Goal: Information Seeking & Learning: Learn about a topic

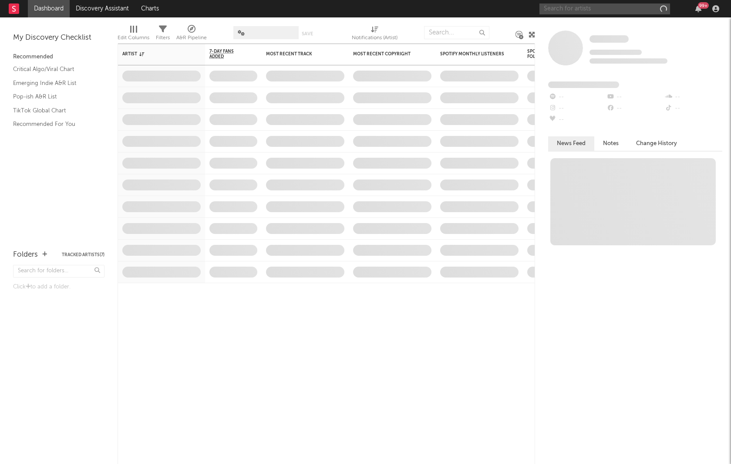
click at [559, 8] on input "text" at bounding box center [604, 8] width 131 height 11
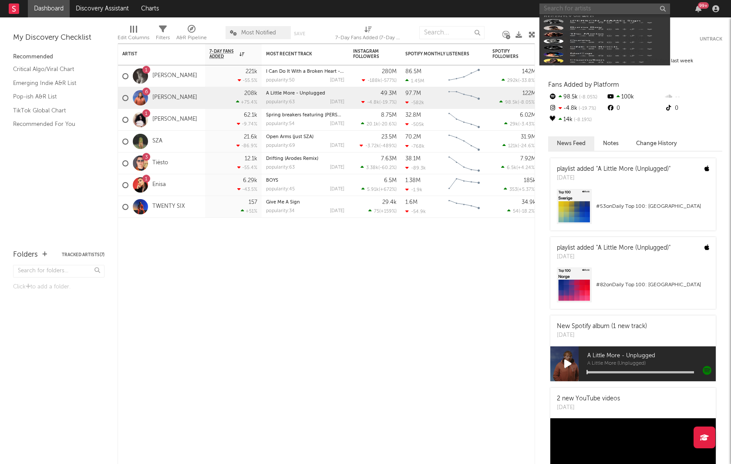
type input "l"
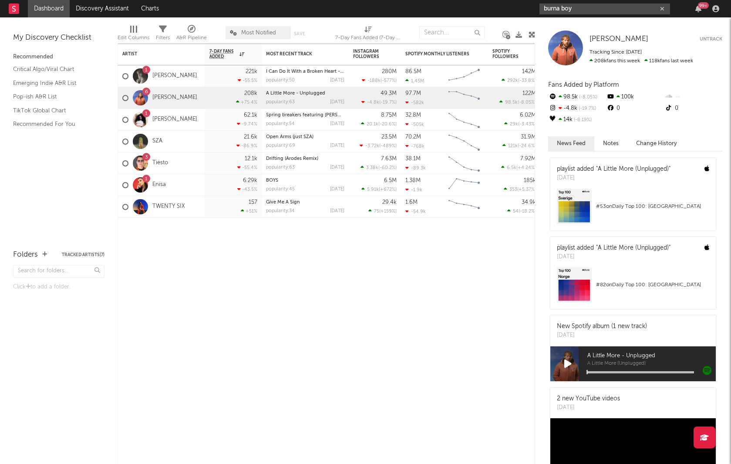
click at [583, 11] on input "burna boy" at bounding box center [604, 8] width 131 height 11
click at [574, 7] on input "burna boy" at bounding box center [604, 8] width 131 height 11
click at [579, 7] on input "burna boy love" at bounding box center [604, 8] width 131 height 11
click at [576, 13] on input "burna boy love" at bounding box center [604, 8] width 131 height 11
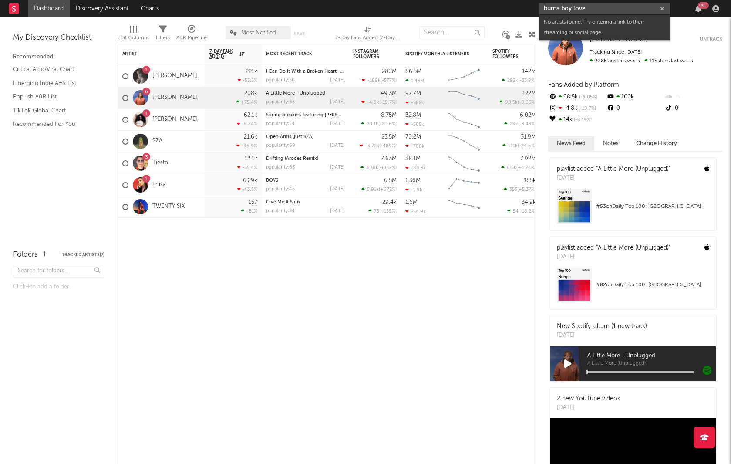
click at [576, 13] on input "burna boy love" at bounding box center [604, 8] width 131 height 11
click at [575, 8] on input "nocap" at bounding box center [604, 8] width 131 height 11
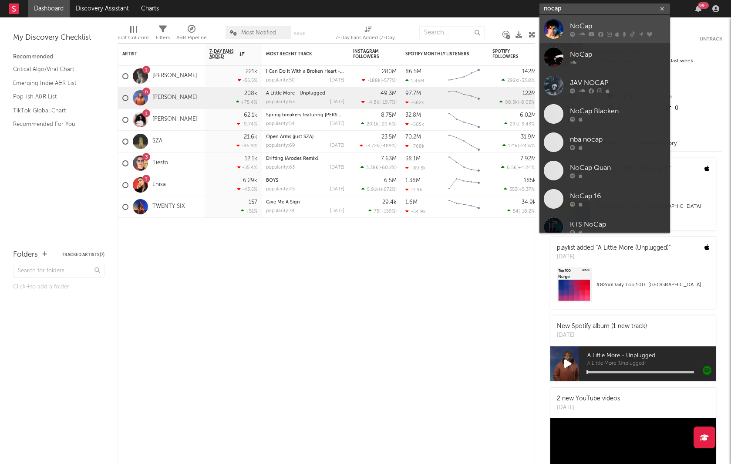
type input "nocap"
click at [563, 30] on link "NoCap" at bounding box center [604, 29] width 131 height 28
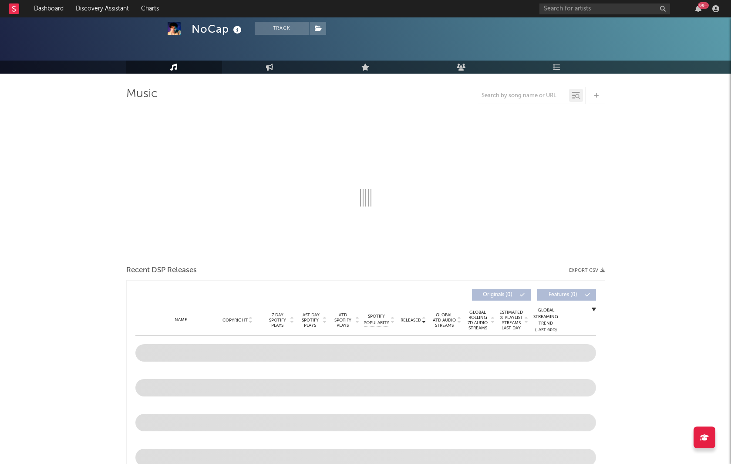
select select "6m"
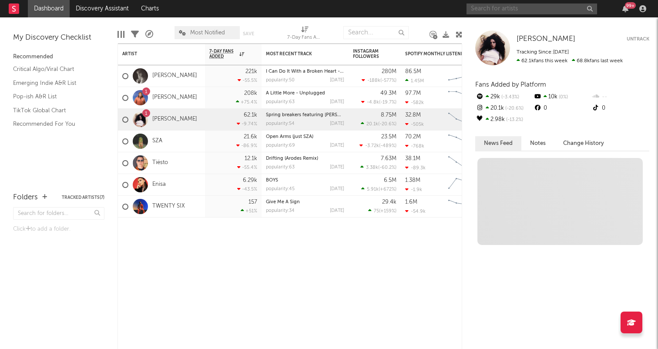
click at [516, 5] on input "text" at bounding box center [532, 8] width 131 height 11
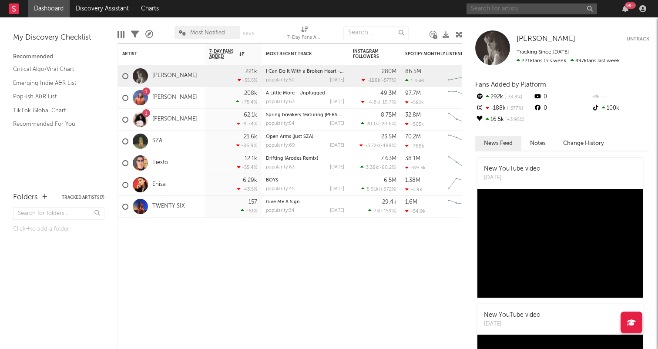
click at [506, 8] on input "text" at bounding box center [532, 8] width 131 height 11
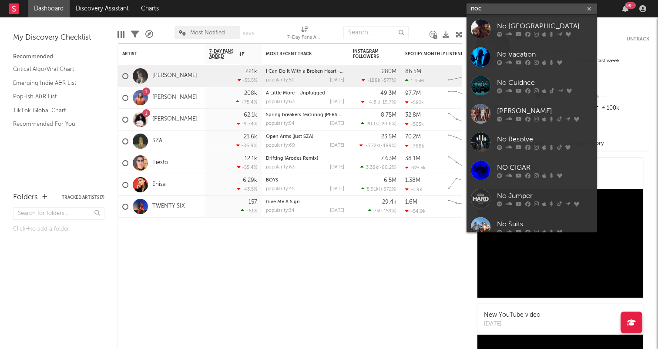
click at [492, 7] on input "noc" at bounding box center [532, 8] width 131 height 11
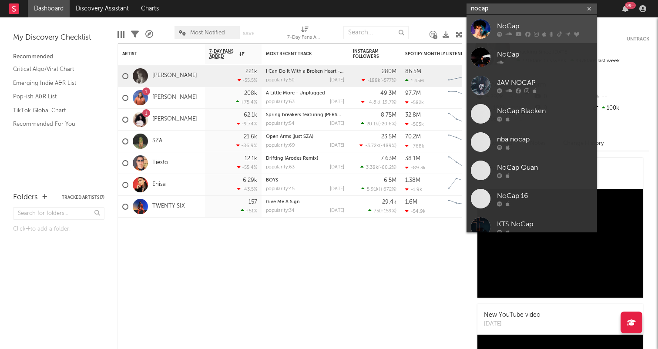
type input "nocap"
click at [508, 26] on div "NoCap" at bounding box center [545, 26] width 96 height 10
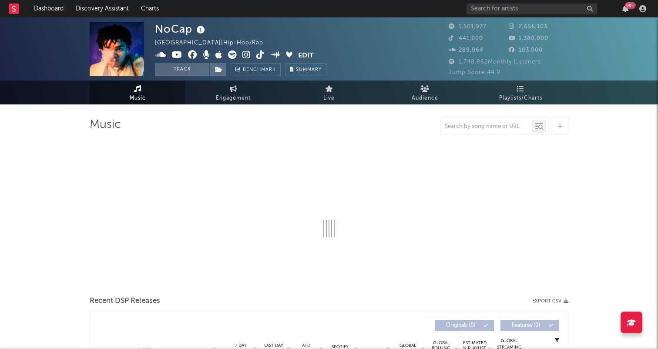
select select "6m"
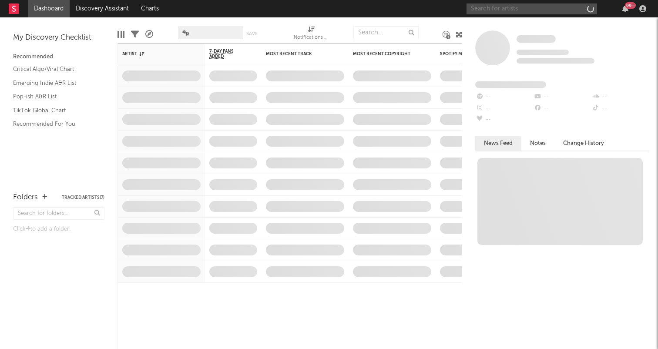
click at [511, 10] on input "text" at bounding box center [532, 8] width 131 height 11
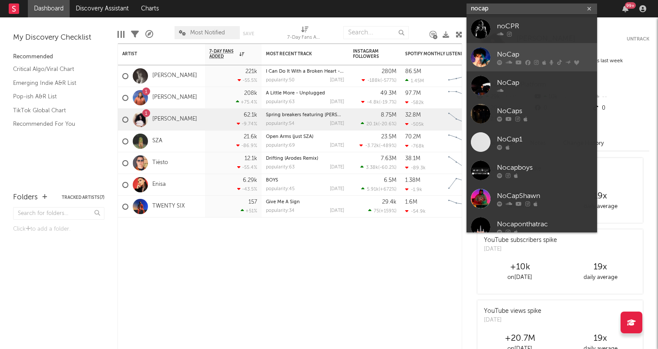
type input "nocap"
click at [506, 50] on div "NoCap" at bounding box center [545, 54] width 96 height 10
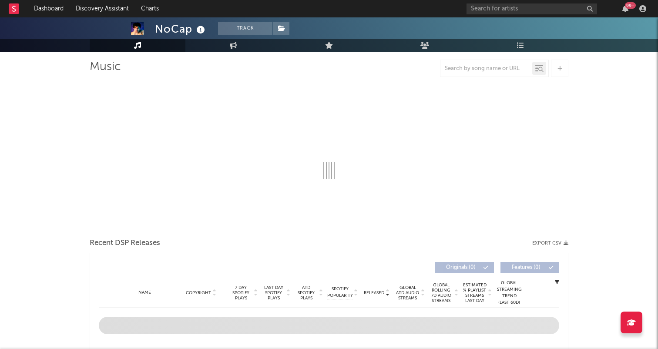
select select "6m"
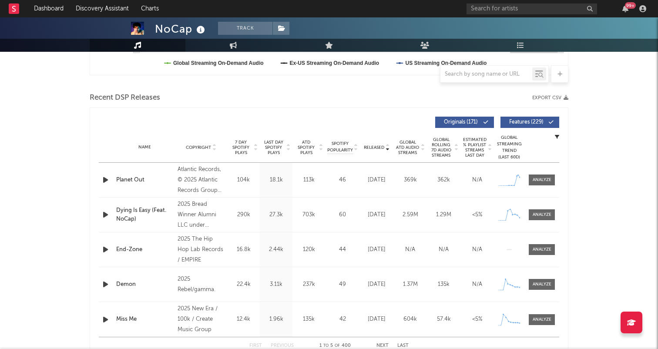
scroll to position [293, 0]
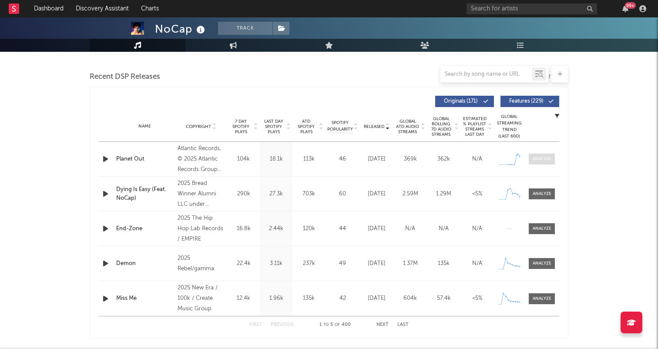
click at [546, 155] on span at bounding box center [542, 159] width 26 height 11
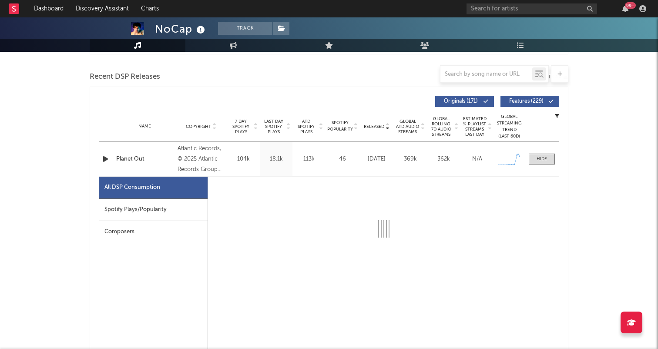
select select "1w"
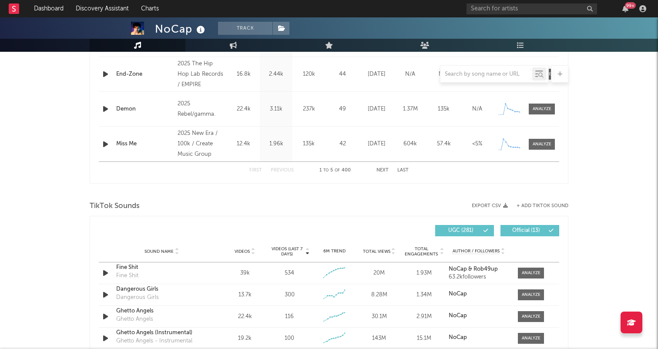
scroll to position [908, 0]
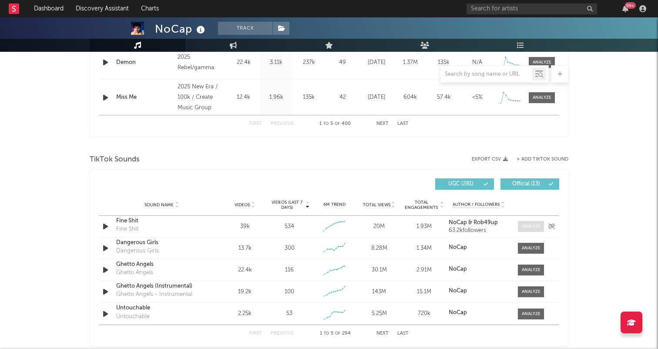
click at [530, 227] on div at bounding box center [531, 226] width 19 height 7
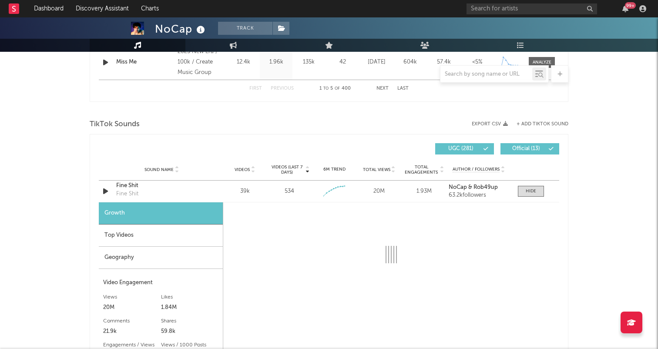
select select "1w"
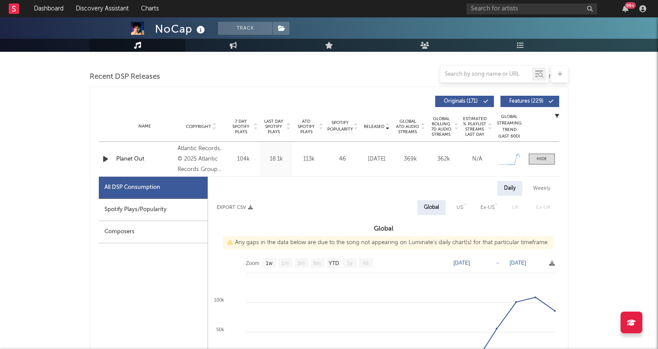
scroll to position [294, 0]
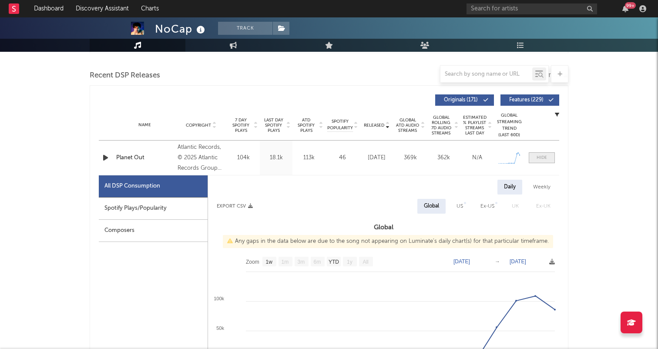
click at [535, 161] on span at bounding box center [542, 157] width 26 height 11
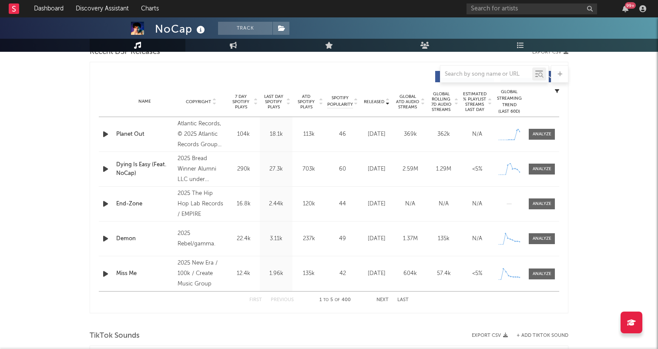
scroll to position [319, 0]
click at [383, 299] on button "Next" at bounding box center [383, 299] width 12 height 5
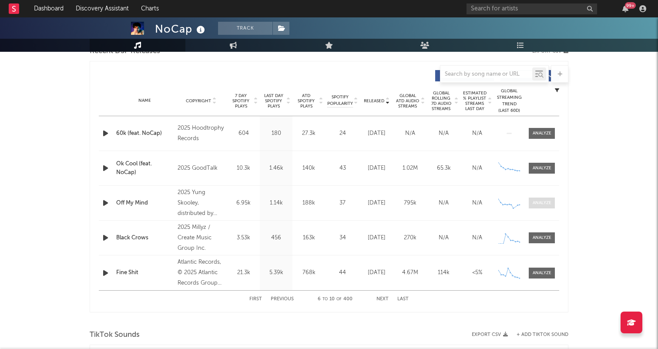
click at [537, 201] on div at bounding box center [542, 203] width 19 height 7
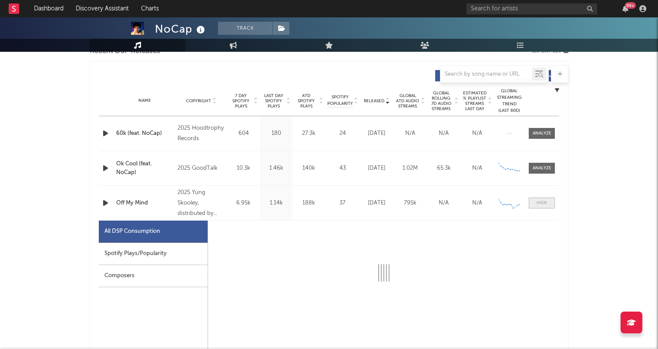
select select "1w"
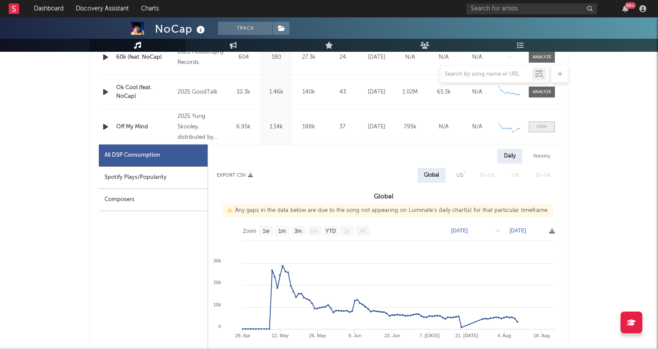
click at [539, 125] on div at bounding box center [542, 127] width 10 height 7
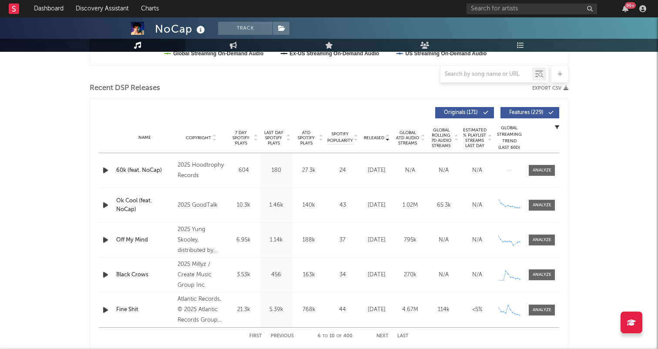
scroll to position [231, 0]
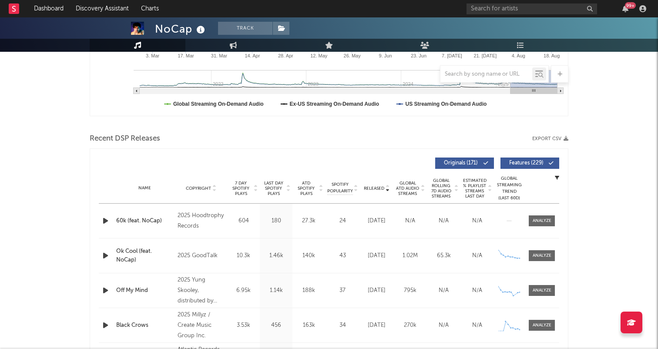
click at [505, 15] on div "99 +" at bounding box center [558, 8] width 183 height 17
click at [501, 12] on input "text" at bounding box center [532, 8] width 131 height 11
click at [509, 4] on input "burna boy" at bounding box center [532, 8] width 131 height 11
click at [499, 7] on input "burna boy" at bounding box center [532, 8] width 131 height 11
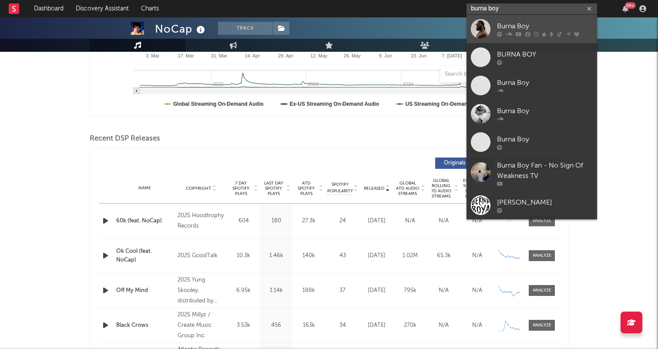
type input "burna boy"
click at [504, 27] on div "Burna Boy" at bounding box center [545, 26] width 96 height 10
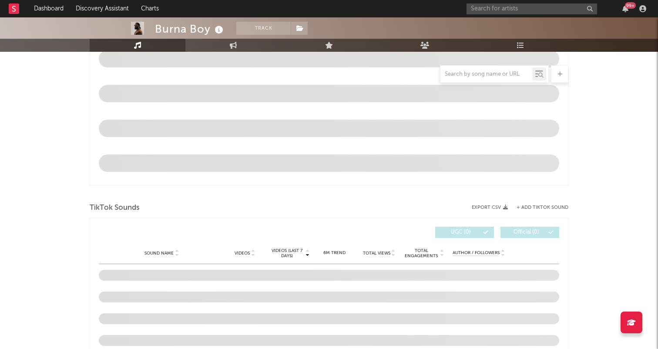
select select "6m"
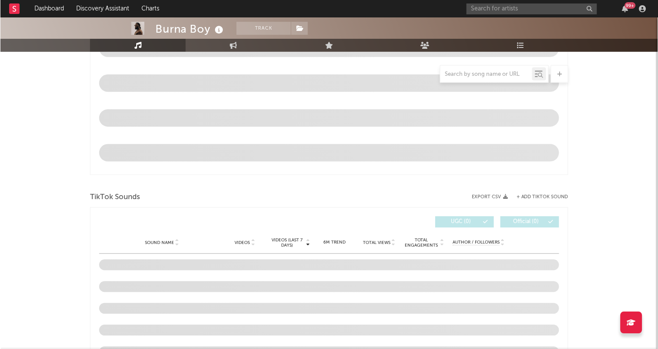
scroll to position [442, 0]
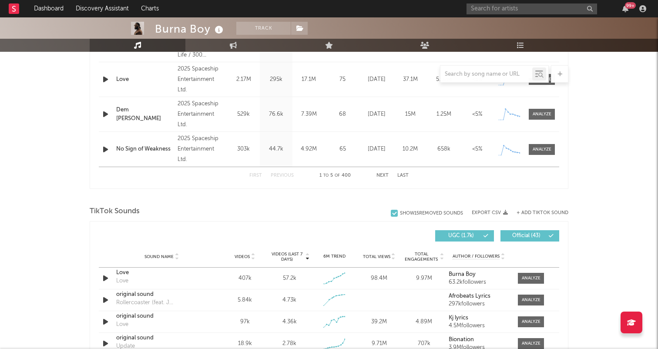
click at [92, 60] on div "Released Copyright 7 Day Spotify Plays Last Day Spotify Plays ATD Spotify Plays…" at bounding box center [329, 63] width 479 height 252
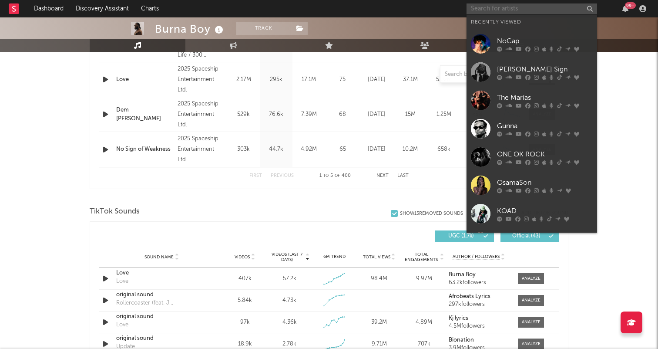
click at [485, 5] on input "text" at bounding box center [532, 8] width 131 height 11
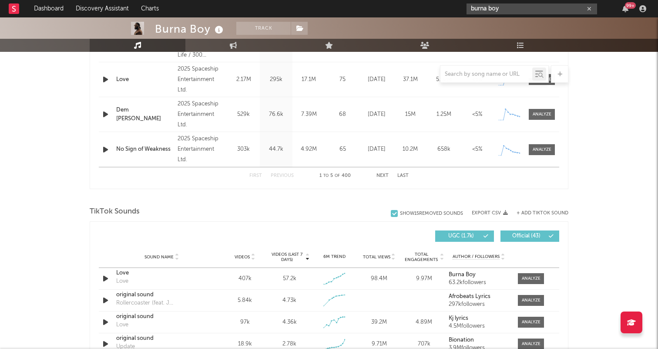
click at [512, 7] on input "burna boy" at bounding box center [532, 8] width 131 height 11
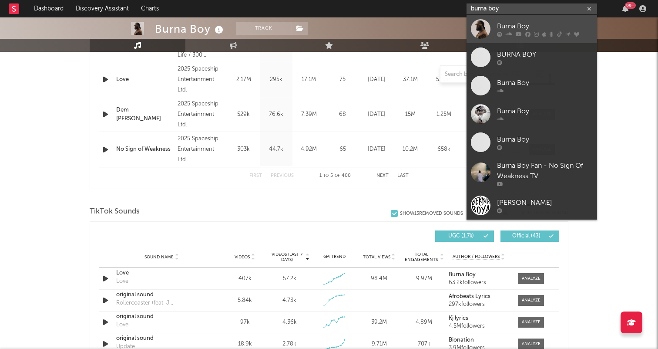
type input "burna boy"
click at [512, 32] on div at bounding box center [545, 33] width 96 height 5
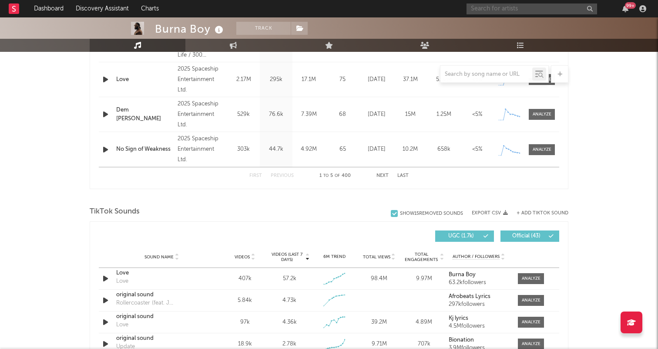
click at [485, 10] on input "text" at bounding box center [532, 8] width 131 height 11
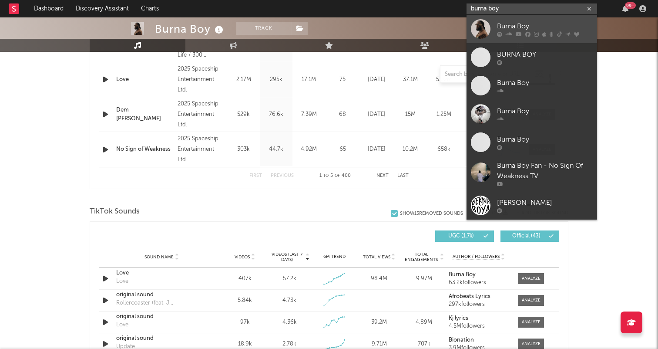
type input "burna boy"
click at [492, 29] on link "Burna Boy" at bounding box center [532, 29] width 131 height 28
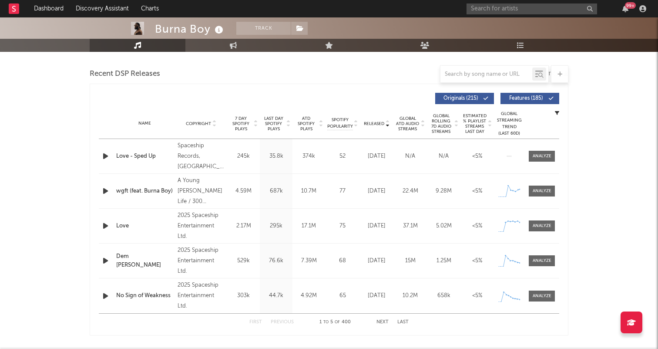
scroll to position [285, 0]
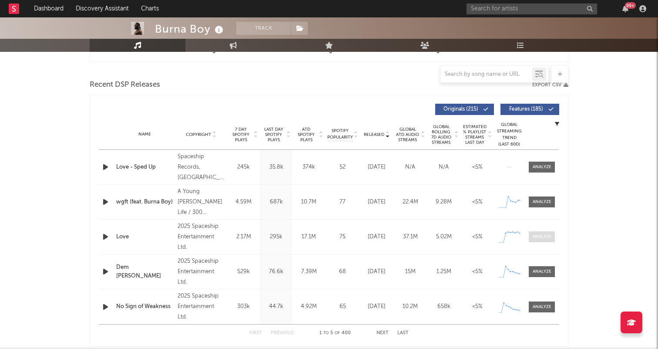
click at [548, 236] on div at bounding box center [542, 236] width 19 height 7
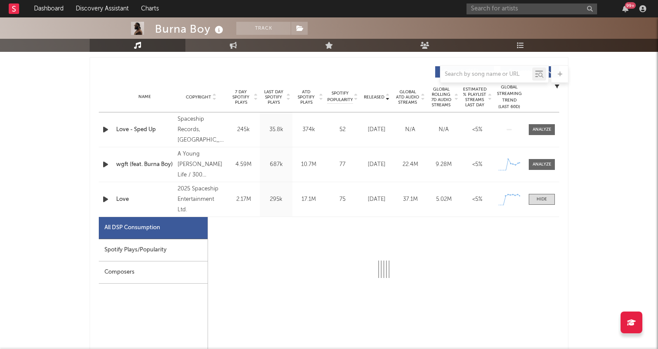
select select "1w"
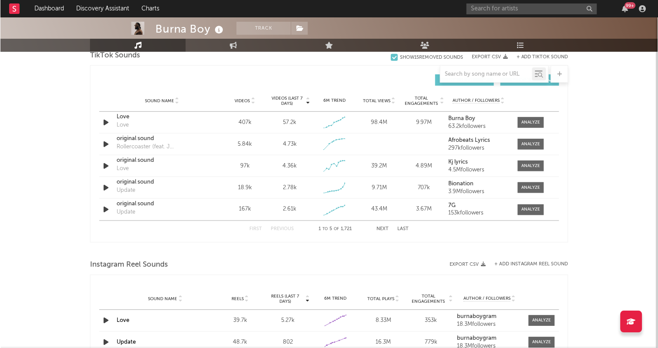
scroll to position [1013, 0]
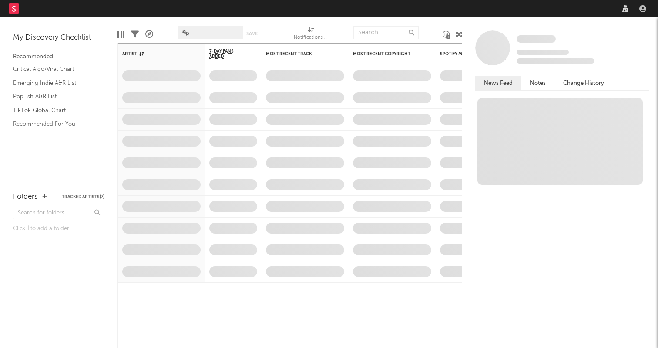
click at [486, 8] on nav "Dashboard Discovery Assistant Charts Leads" at bounding box center [329, 8] width 658 height 17
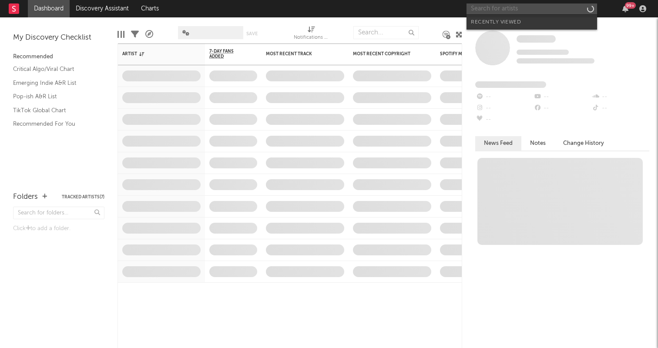
click at [498, 10] on input "text" at bounding box center [532, 8] width 131 height 11
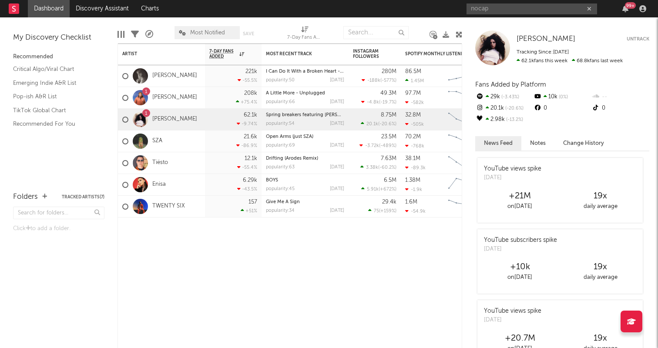
click at [492, 0] on div "nocap 99 +" at bounding box center [558, 8] width 183 height 17
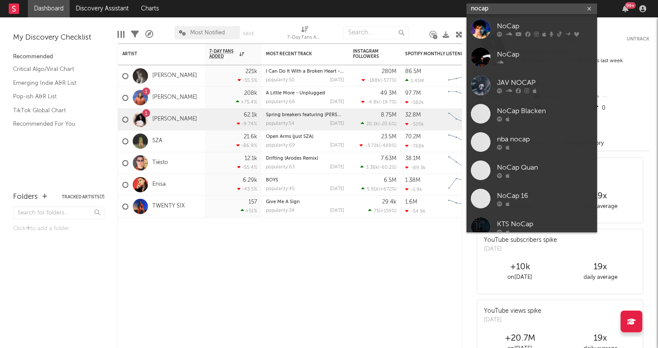
click at [492, 7] on input "nocap" at bounding box center [532, 8] width 131 height 11
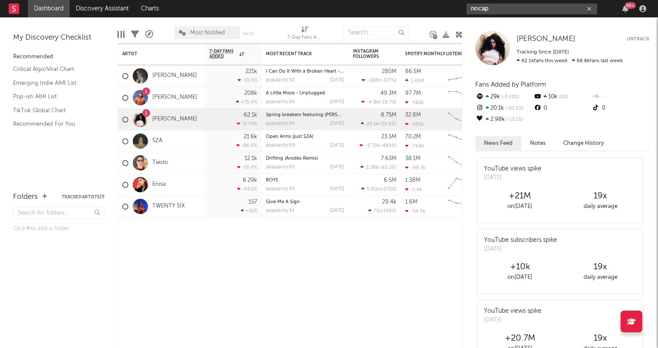
type input "s"
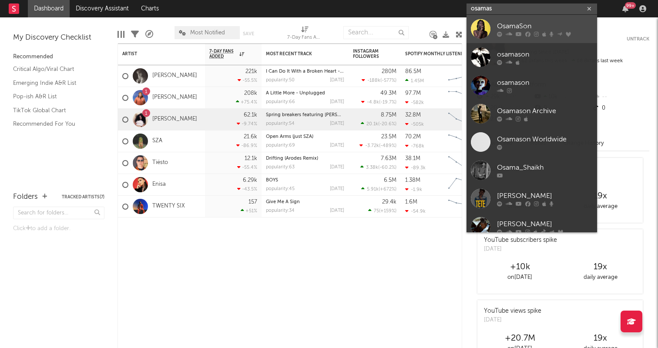
type input "osamas"
click at [482, 27] on div at bounding box center [481, 29] width 20 height 20
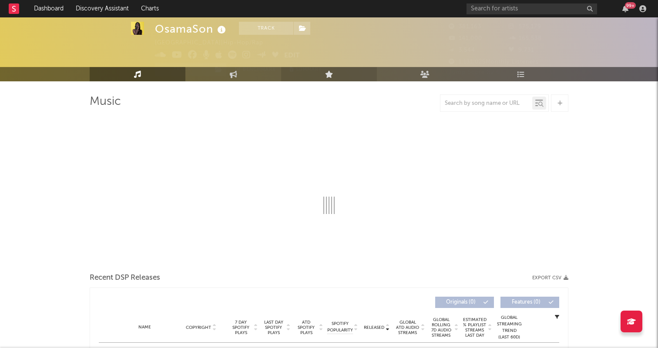
select select "6m"
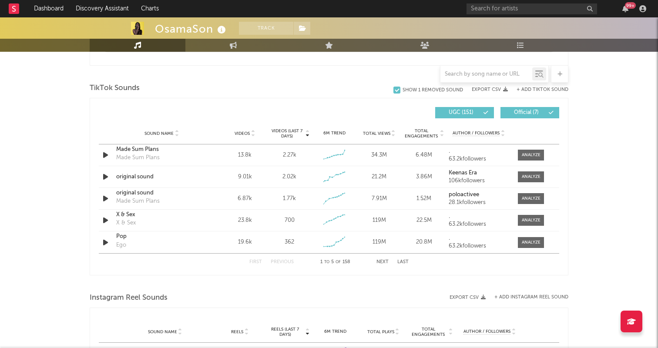
scroll to position [549, 0]
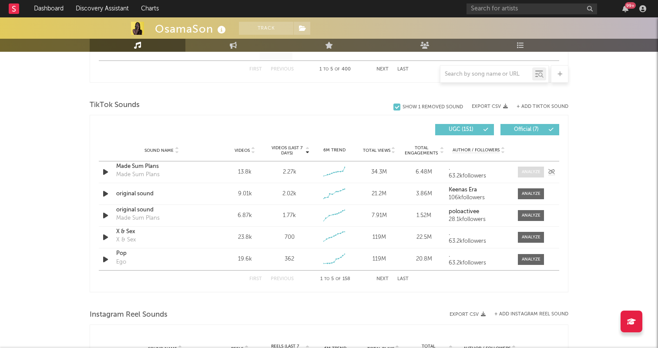
click at [526, 175] on span at bounding box center [531, 172] width 26 height 11
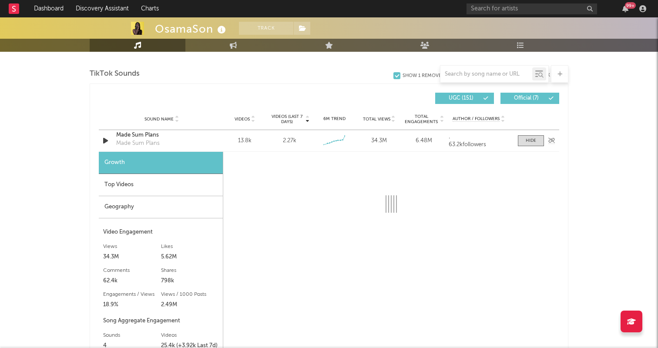
scroll to position [586, 0]
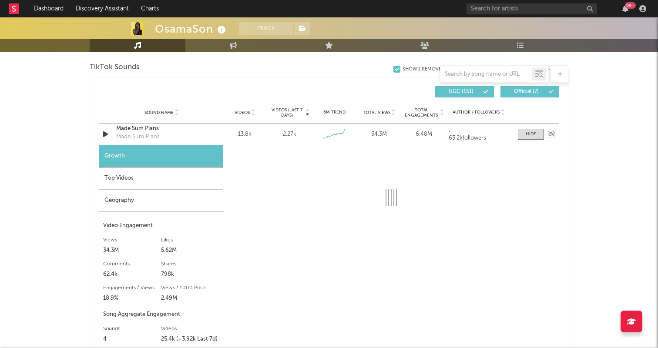
select select "6m"
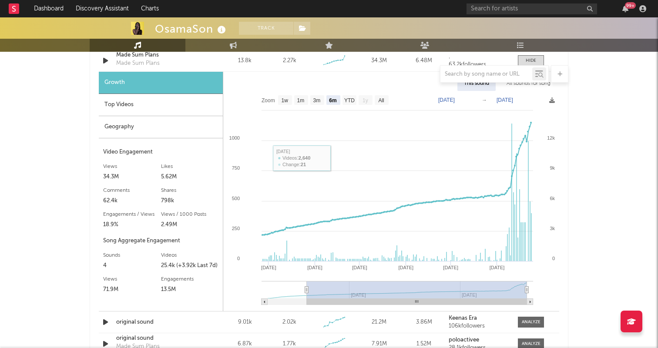
click at [199, 115] on div "Top Videos" at bounding box center [161, 105] width 124 height 22
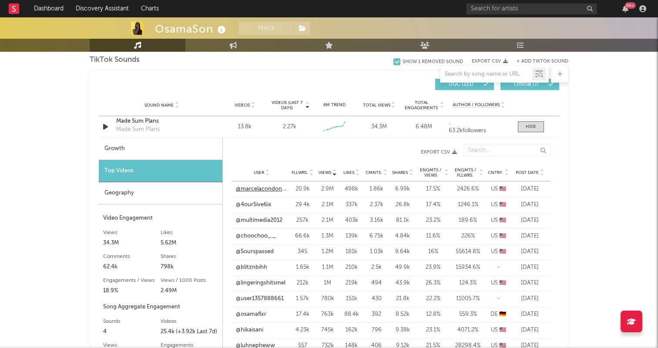
scroll to position [591, 0]
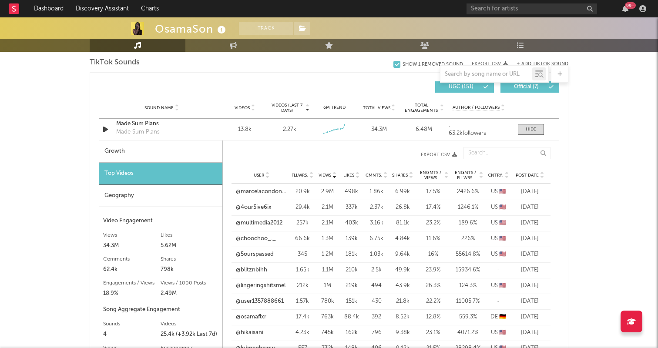
click at [150, 146] on div "Growth" at bounding box center [161, 152] width 124 height 22
select select "6m"
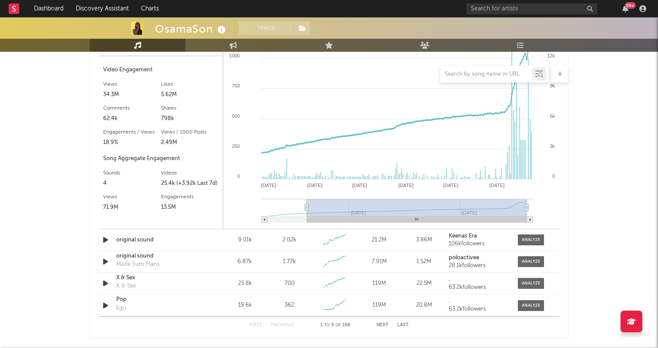
scroll to position [744, 0]
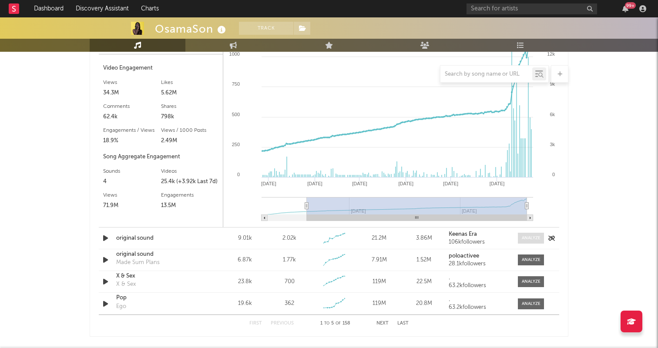
click at [539, 240] on div at bounding box center [531, 238] width 19 height 7
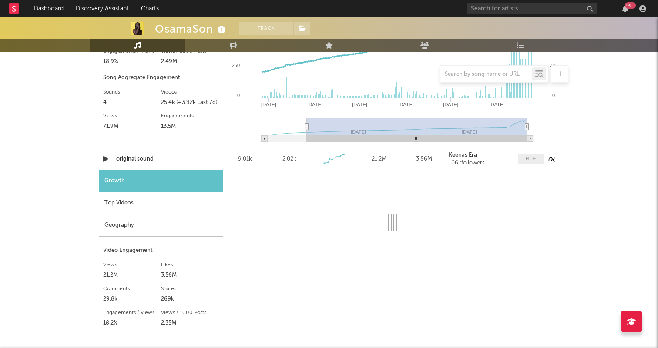
select select "1w"
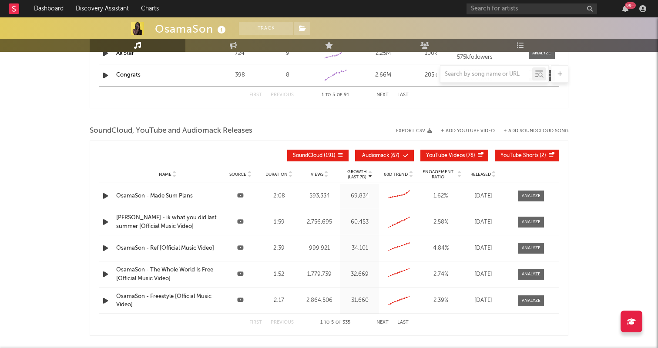
scroll to position [1417, 0]
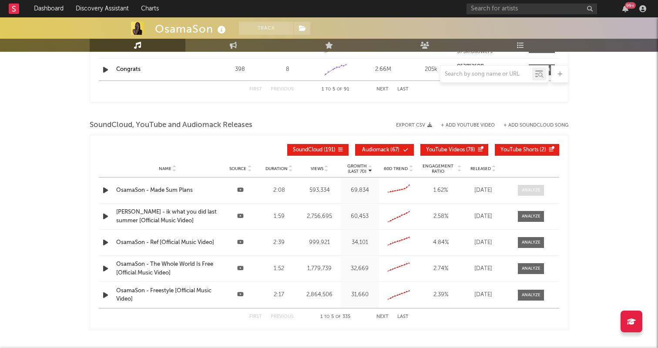
click at [536, 187] on span at bounding box center [531, 190] width 26 height 11
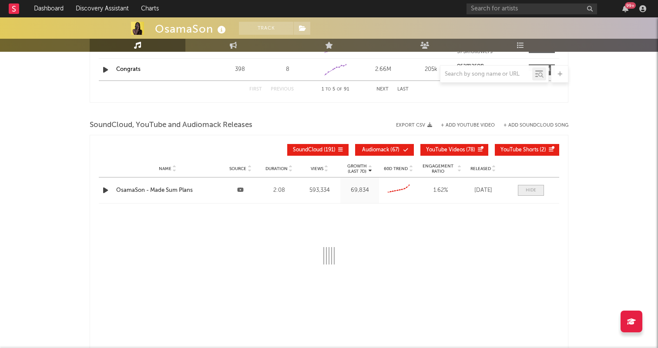
select select "6m"
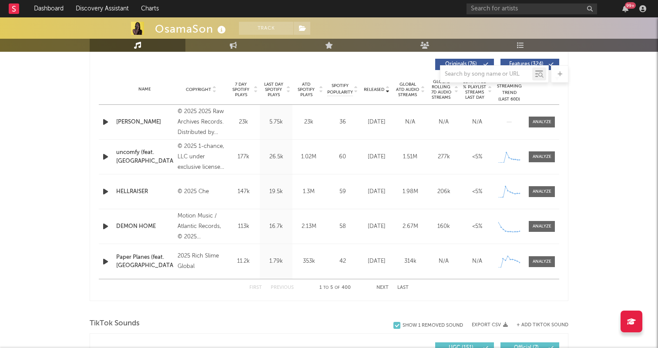
scroll to position [346, 0]
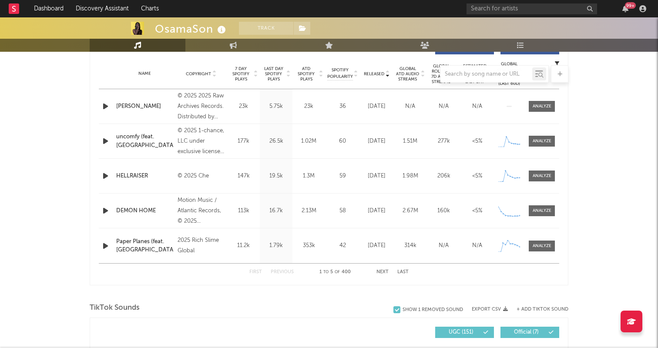
click at [379, 272] on button "Next" at bounding box center [383, 272] width 12 height 5
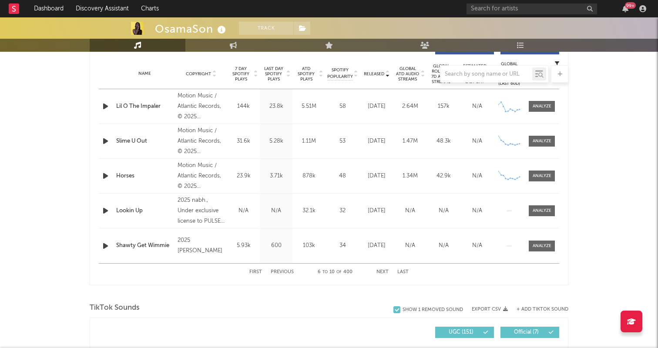
click at [379, 272] on button "Next" at bounding box center [383, 272] width 12 height 5
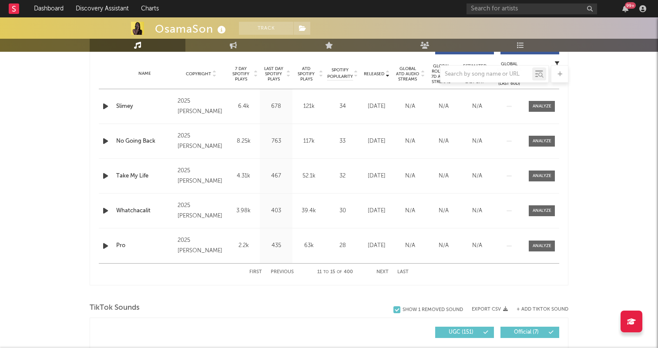
click at [379, 272] on button "Next" at bounding box center [383, 272] width 12 height 5
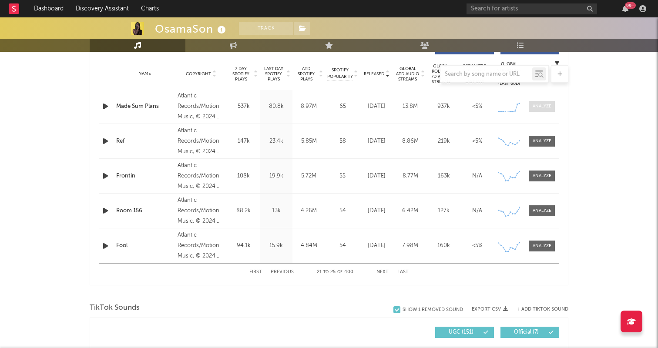
click at [554, 109] on span at bounding box center [542, 106] width 26 height 11
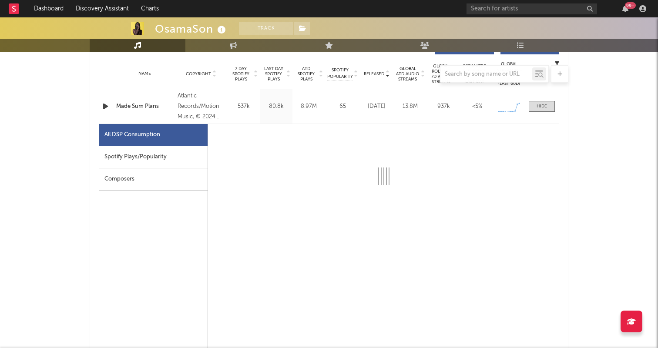
select select "6m"
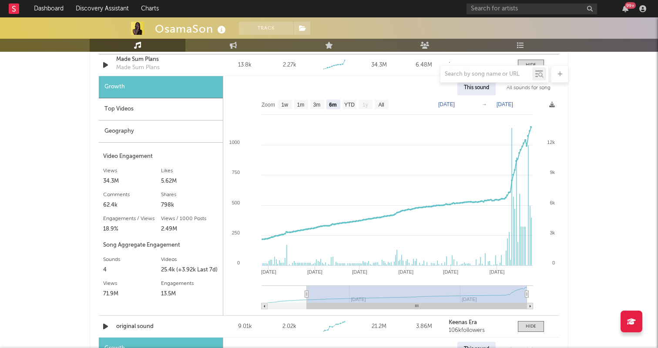
scroll to position [992, 0]
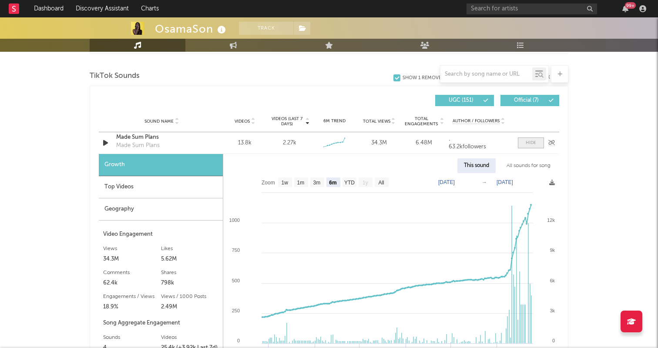
click at [528, 143] on div at bounding box center [531, 143] width 10 height 7
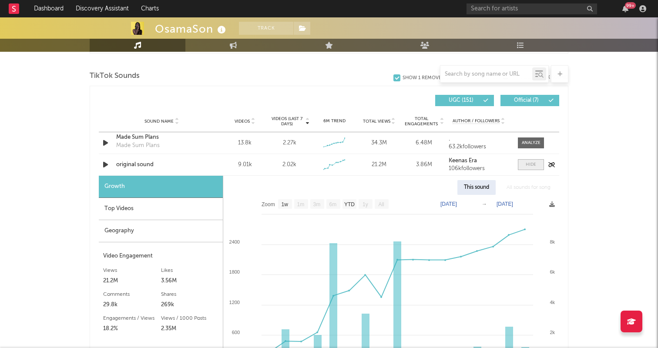
click at [528, 162] on div at bounding box center [531, 165] width 10 height 7
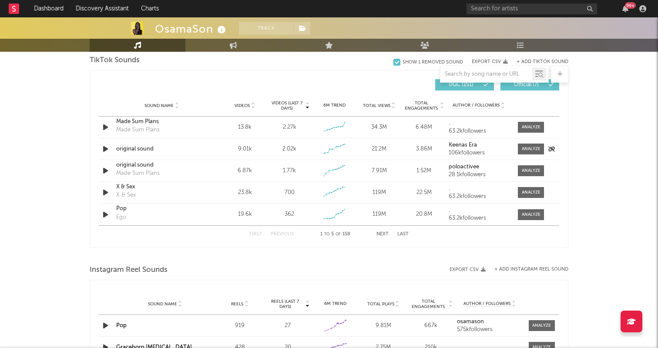
scroll to position [1011, 0]
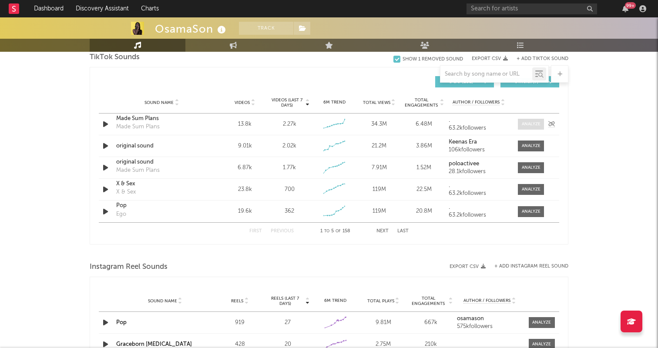
click at [532, 127] on div at bounding box center [531, 124] width 19 height 7
select select "6m"
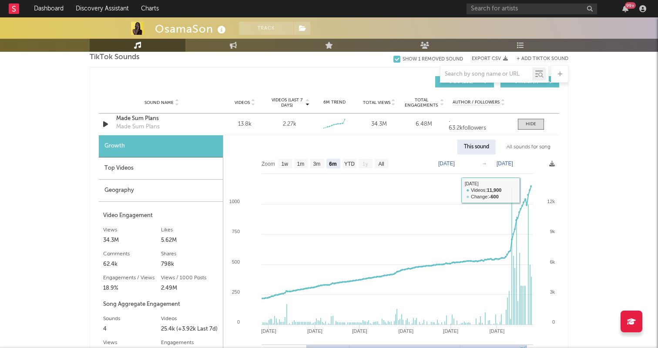
click at [181, 169] on div "Top Videos" at bounding box center [161, 169] width 124 height 22
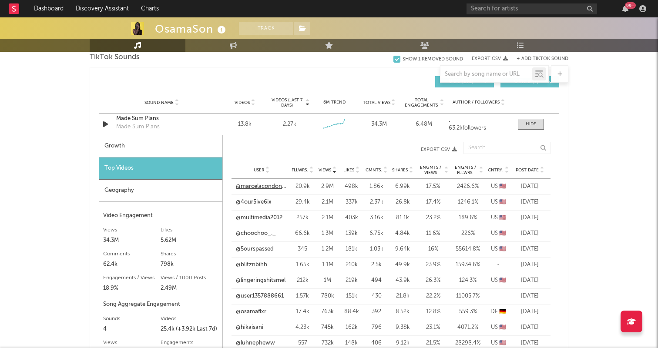
click at [266, 187] on link "@marcelacondones" at bounding box center [261, 186] width 51 height 9
click at [182, 182] on div "Geography" at bounding box center [161, 191] width 124 height 22
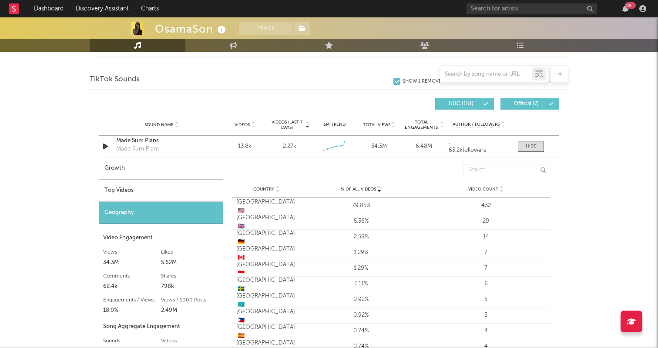
scroll to position [978, 0]
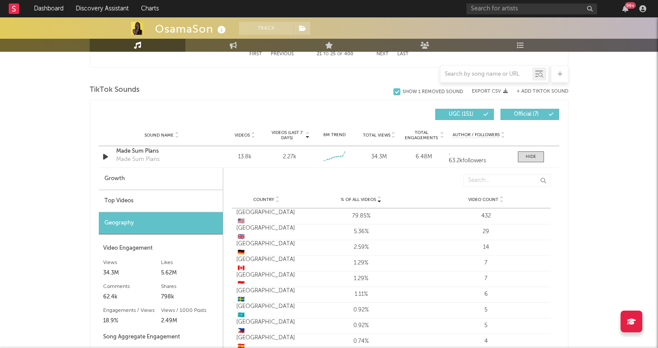
click at [193, 195] on div "Top Videos" at bounding box center [161, 201] width 124 height 22
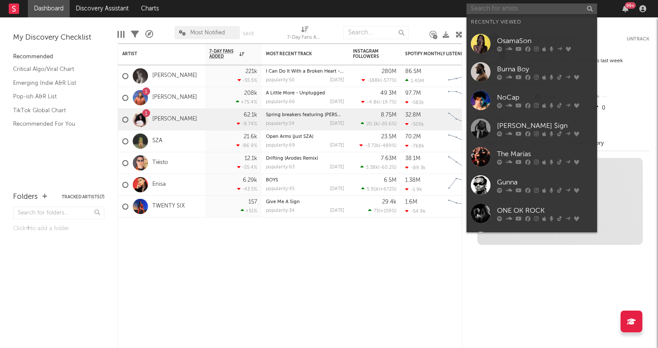
click at [500, 10] on input "text" at bounding box center [532, 8] width 131 height 11
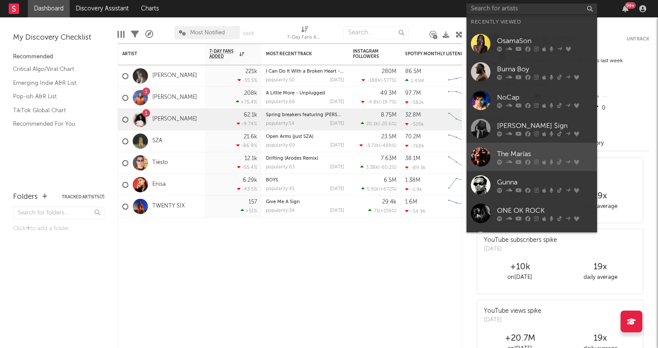
click at [519, 168] on link "The Marías" at bounding box center [532, 157] width 131 height 28
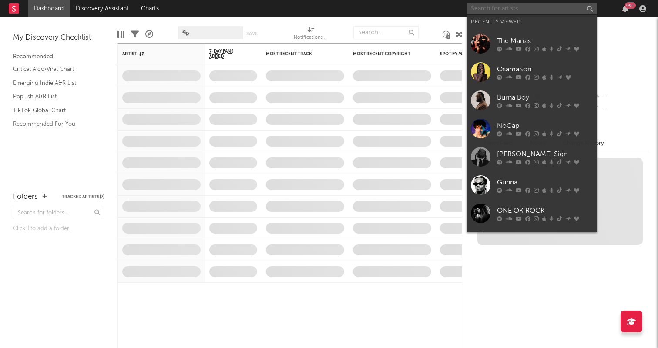
click at [524, 13] on input "text" at bounding box center [532, 8] width 131 height 11
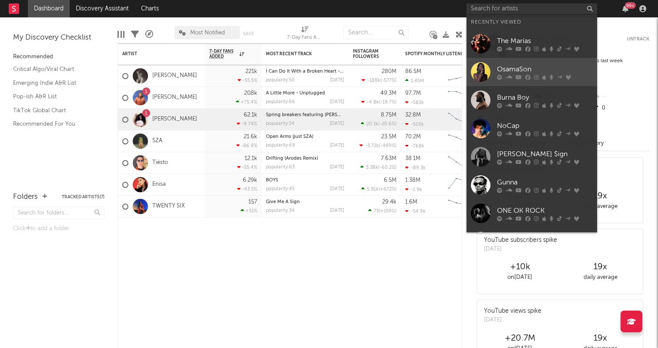
click at [530, 74] on div "OsamaSon" at bounding box center [545, 69] width 96 height 10
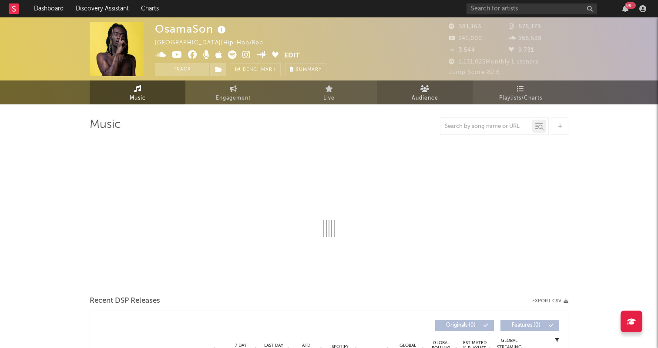
select select "6m"
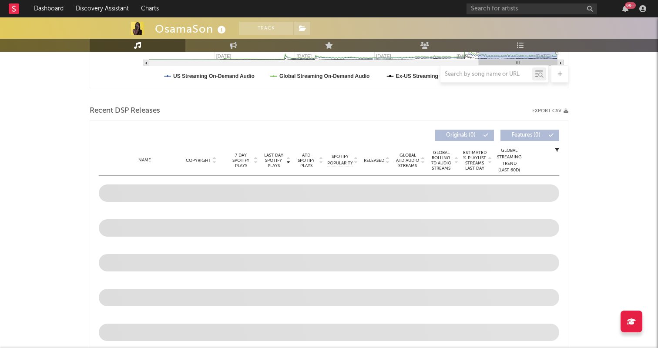
scroll to position [302, 0]
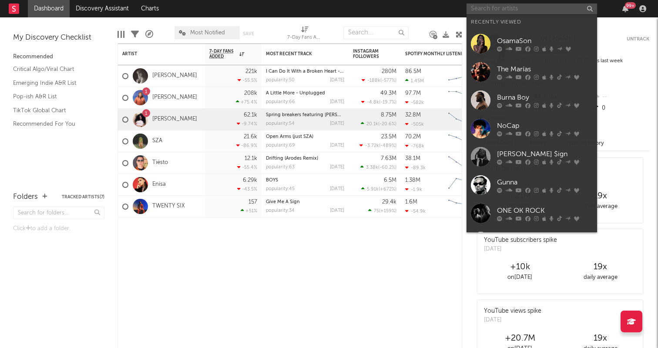
click at [542, 10] on input "text" at bounding box center [532, 8] width 131 height 11
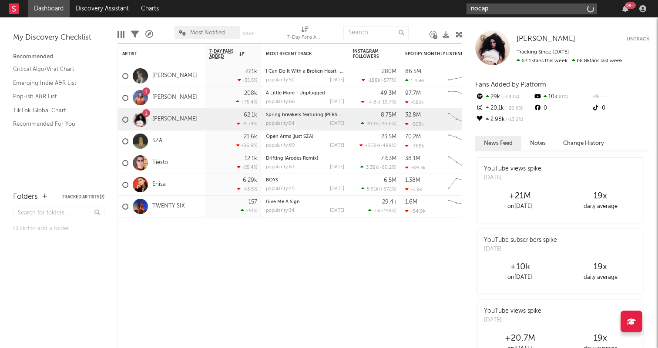
click at [534, 7] on input "nocap" at bounding box center [532, 8] width 131 height 11
type input "nocap"
click at [499, 15] on div "nocap 99 +" at bounding box center [558, 8] width 183 height 17
click at [499, 8] on input "nocap" at bounding box center [532, 8] width 131 height 11
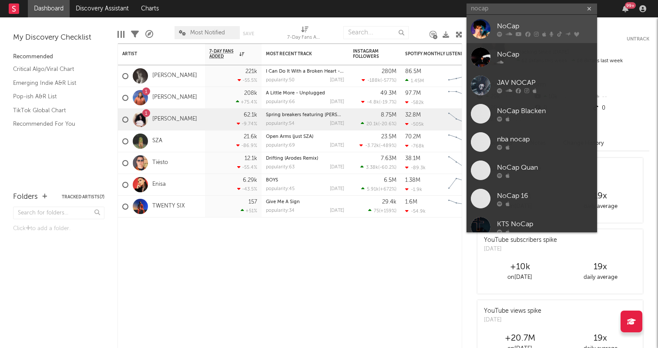
click at [505, 28] on div "NoCap" at bounding box center [545, 26] width 96 height 10
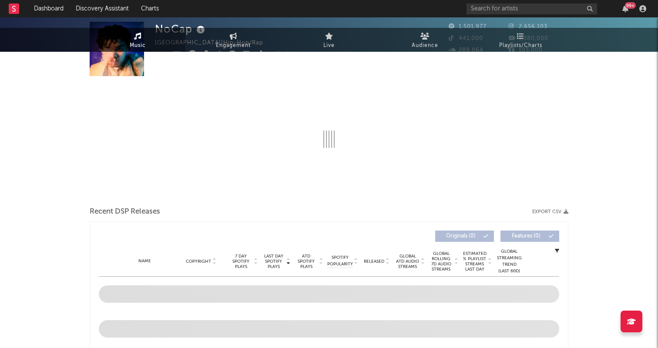
select select "6m"
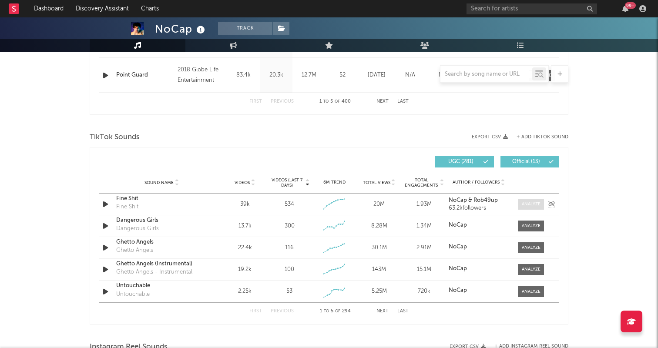
scroll to position [517, 0]
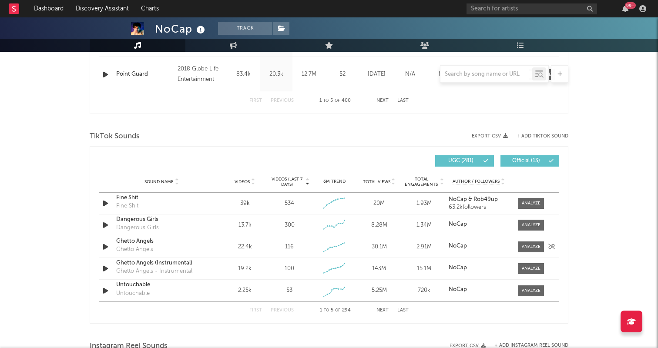
click at [521, 240] on div "Sound Name Ghetto Angels Ghetto Angels Videos 22.4k Videos (last 7 days) 116 We…" at bounding box center [329, 246] width 461 height 21
click at [521, 229] on span at bounding box center [531, 225] width 26 height 11
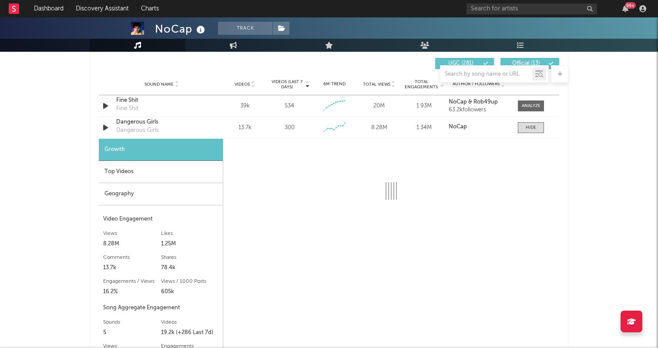
scroll to position [619, 0]
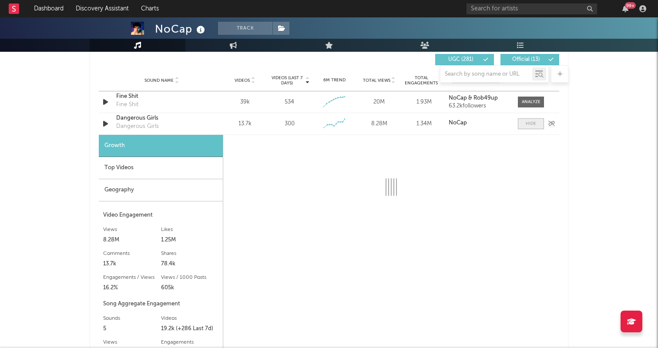
click at [530, 124] on div at bounding box center [531, 124] width 10 height 7
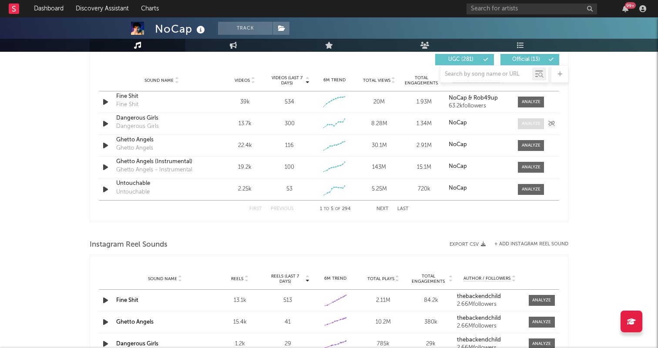
click at [530, 124] on div at bounding box center [531, 124] width 19 height 7
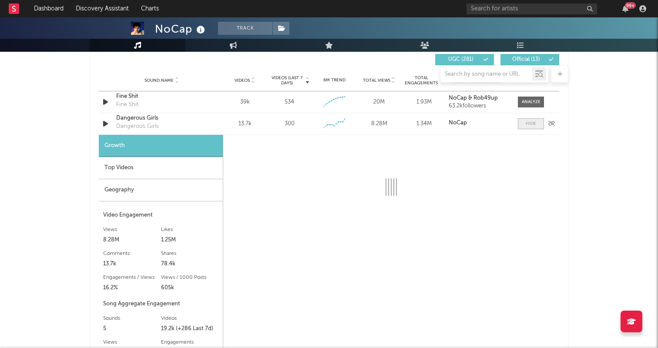
select select "6m"
